Goal: Task Accomplishment & Management: Complete application form

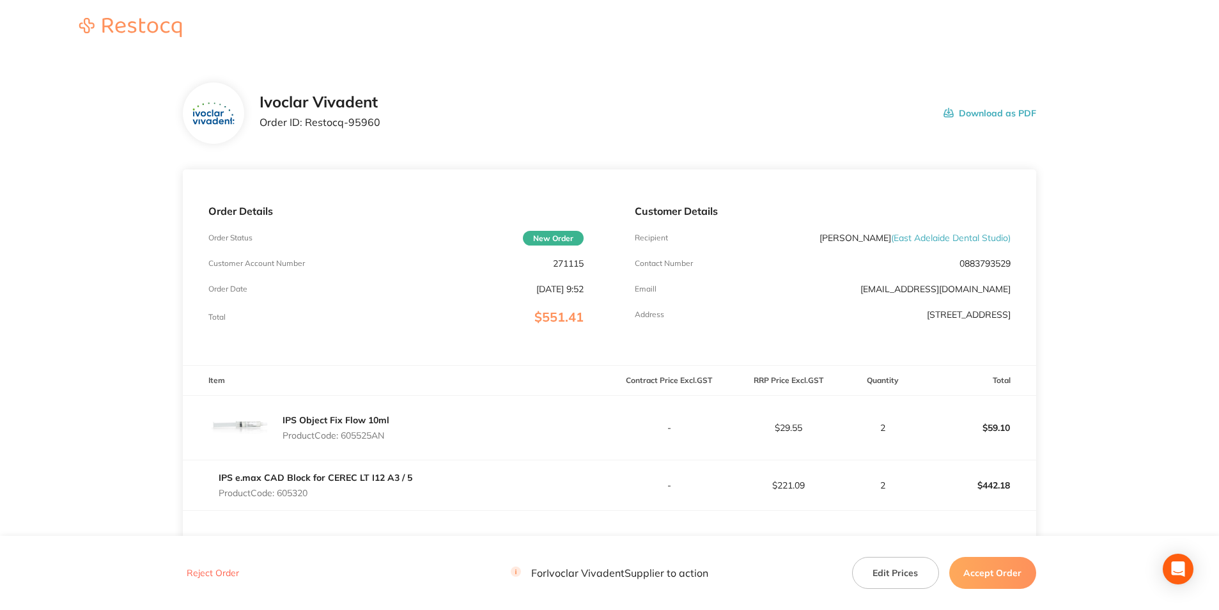
click at [573, 263] on p "271115" at bounding box center [568, 263] width 31 height 10
copy p "271115"
click at [568, 264] on p "271115" at bounding box center [568, 263] width 31 height 10
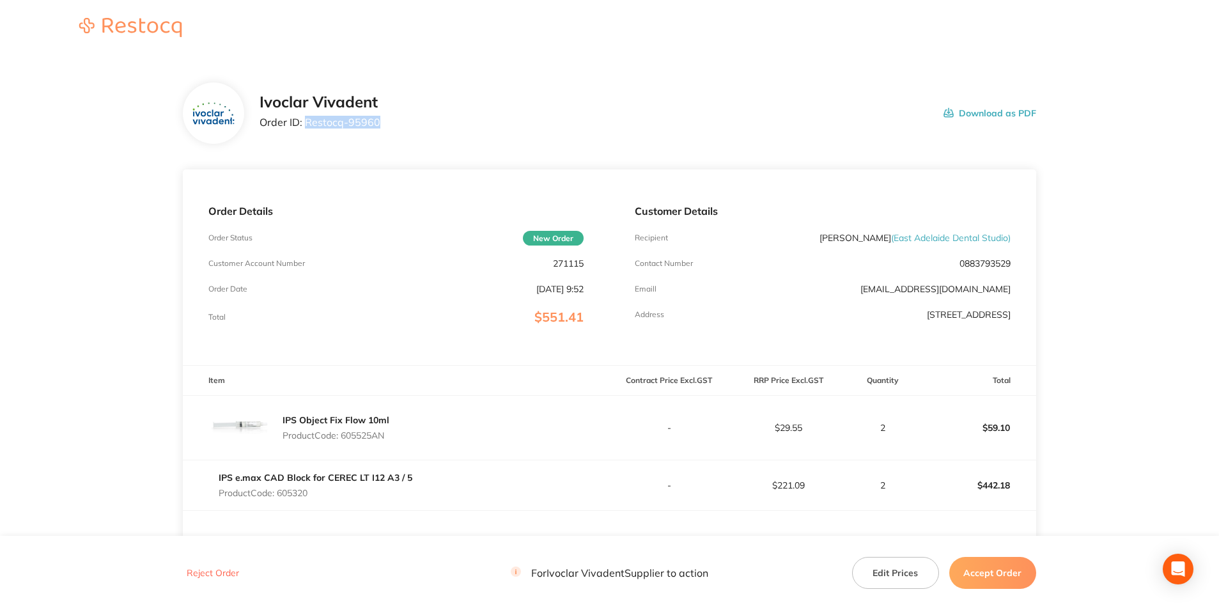
drag, startPoint x: 305, startPoint y: 123, endPoint x: 385, endPoint y: 120, distance: 80.0
click at [385, 120] on div "Ivoclar Vivadent Order ID: Restocq- 95960 Download as PDF" at bounding box center [648, 113] width 777 height 40
copy p "Restocq- 95960"
click at [361, 434] on p "Product Code: 605525AN" at bounding box center [336, 435] width 107 height 10
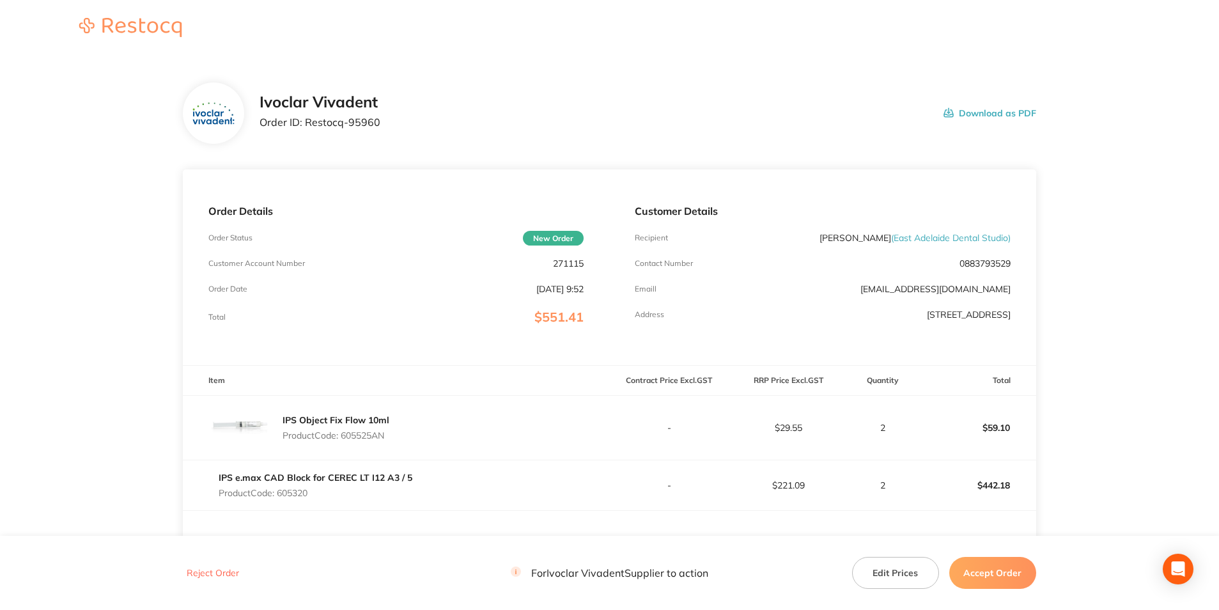
copy p "605525AN"
click at [295, 493] on p "Product Code: 605320" at bounding box center [316, 493] width 194 height 10
copy p "605320"
click at [979, 571] on button "Accept Order" at bounding box center [992, 573] width 87 height 32
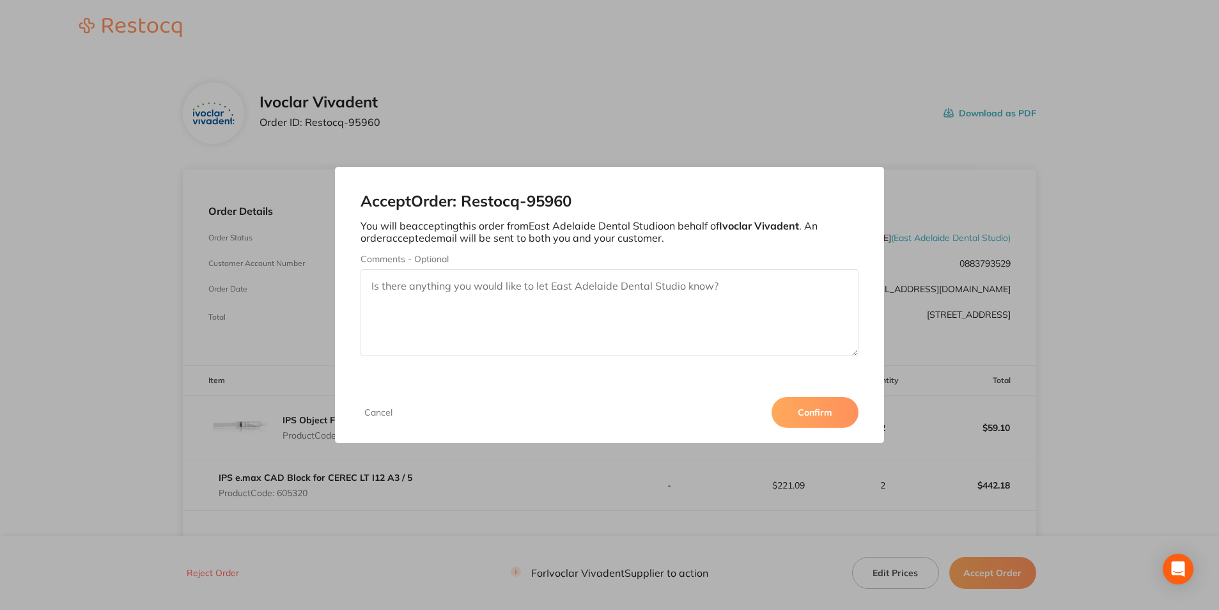
click at [544, 301] on textarea "Comments - Optional" at bounding box center [609, 312] width 497 height 87
type textarea "3011288551"
click at [812, 410] on button "Confirm" at bounding box center [815, 412] width 87 height 31
